Goal: Find contact information: Find contact information

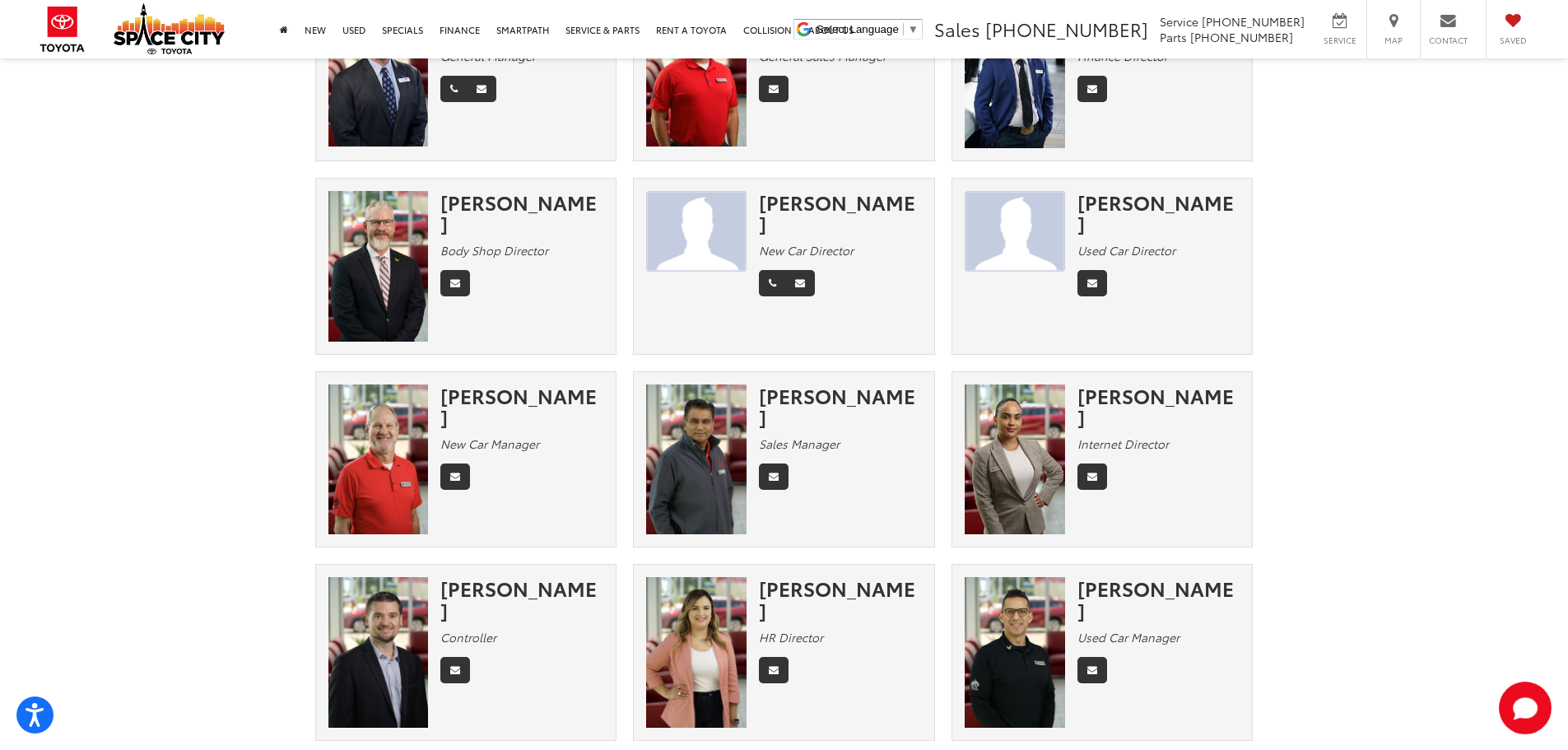
scroll to position [34, 0]
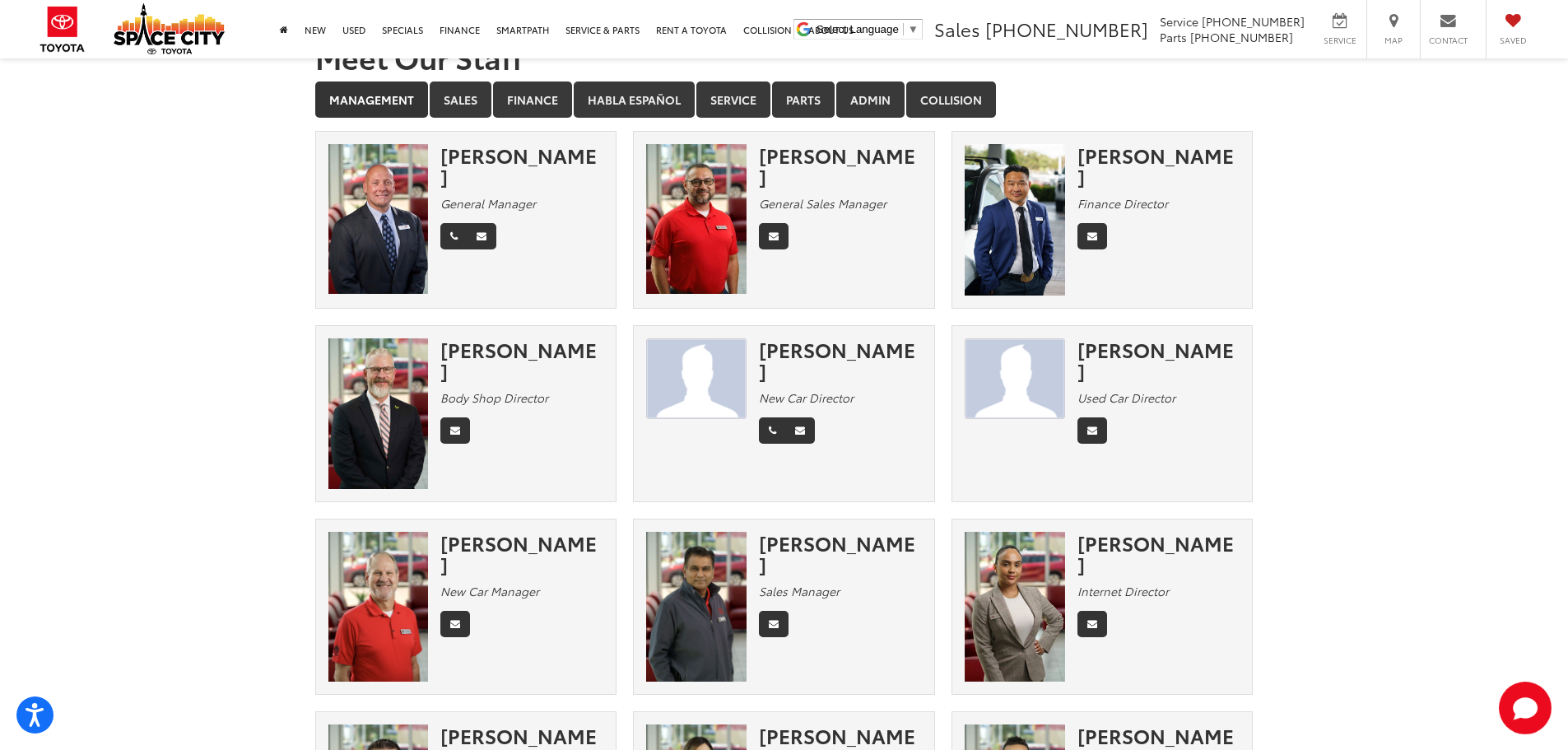
click at [207, 214] on section "Meet Our Staff Management Sales Finance Habla Español Service Parts Admin Colli…" at bounding box center [784, 754] width 1568 height 1461
click at [454, 95] on link "Sales" at bounding box center [461, 99] width 62 height 36
